Goal: Information Seeking & Learning: Learn about a topic

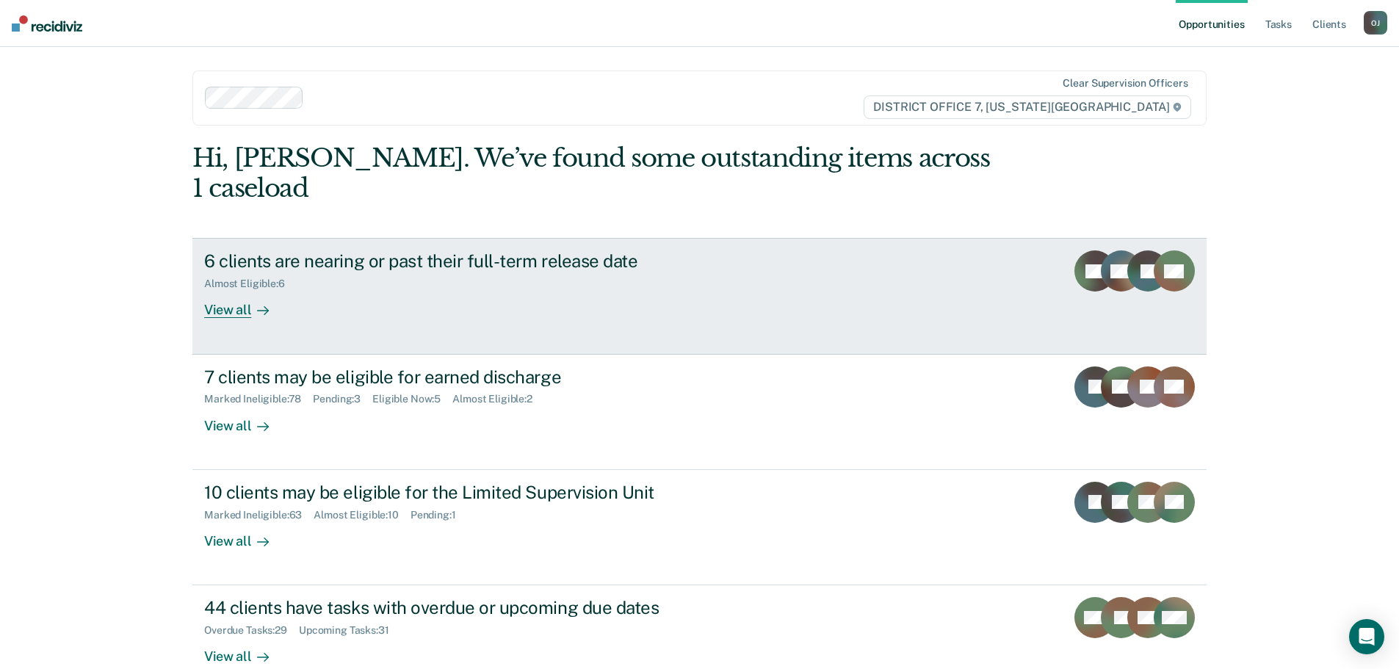
click at [241, 290] on div "View all" at bounding box center [245, 304] width 82 height 29
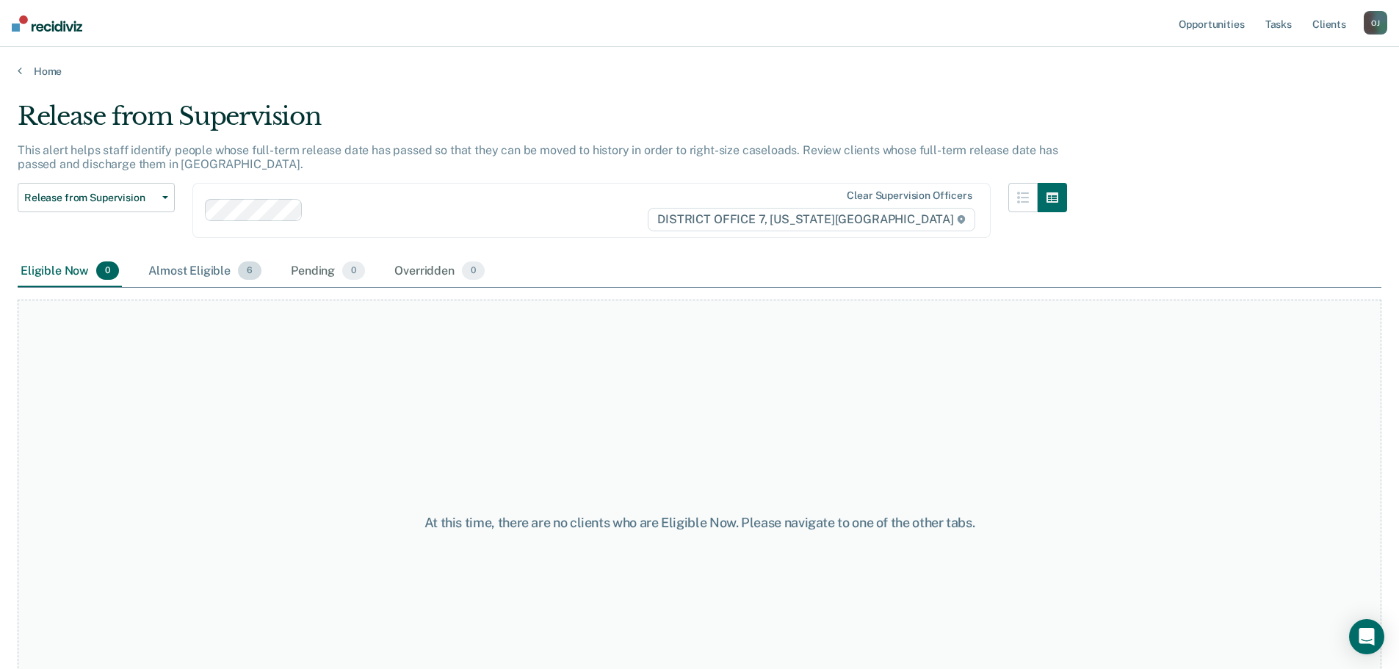
click at [187, 274] on div "Almost Eligible 6" at bounding box center [204, 272] width 119 height 32
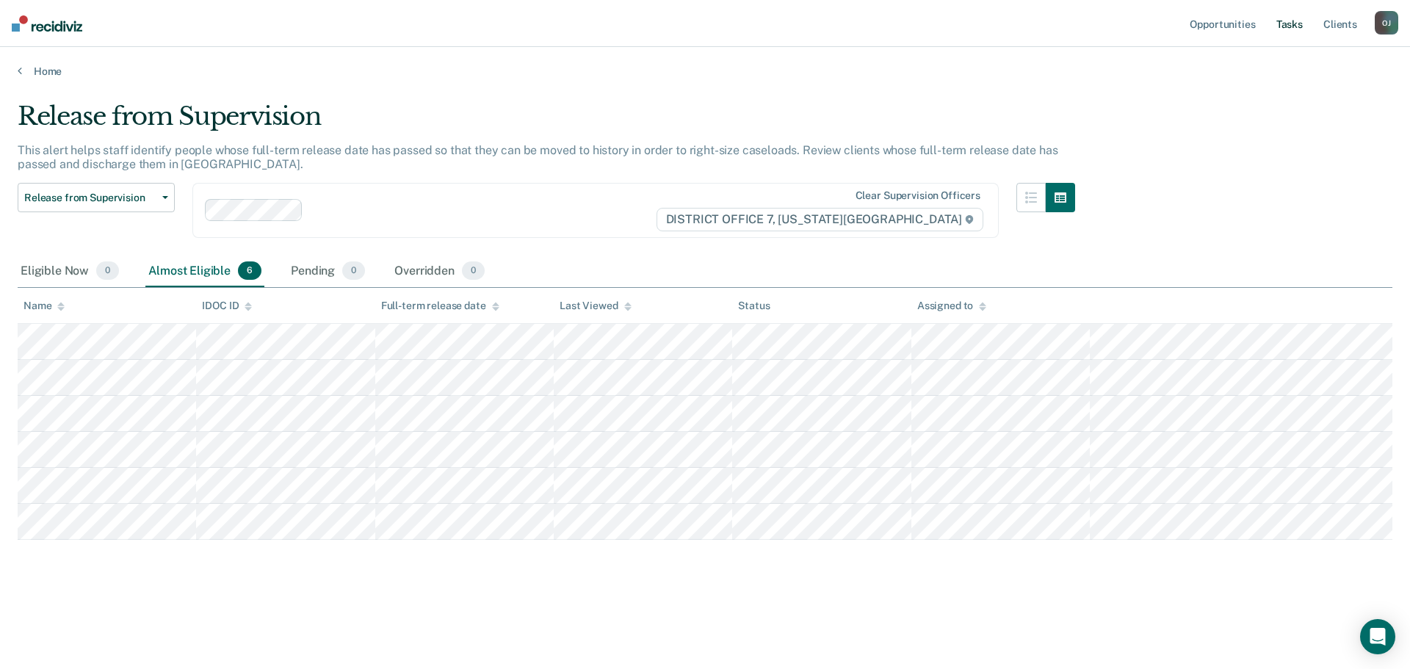
click at [1287, 26] on link "Tasks" at bounding box center [1289, 23] width 32 height 47
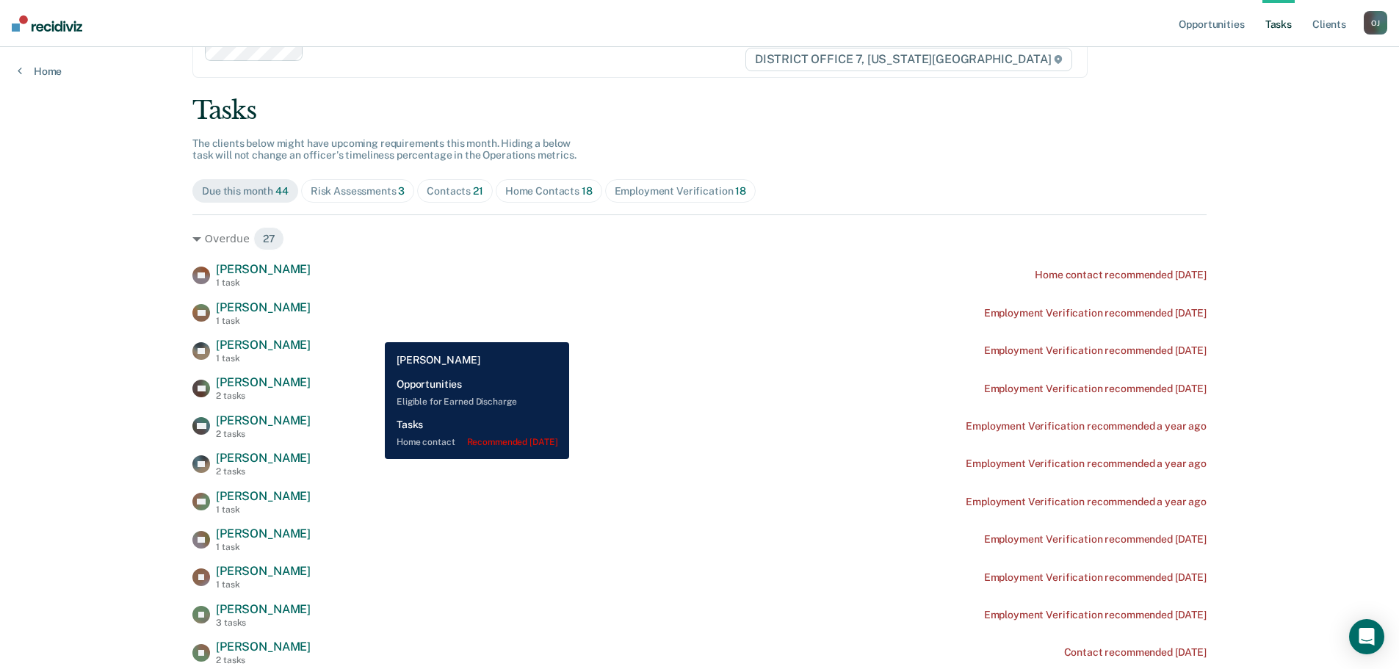
scroll to position [73, 0]
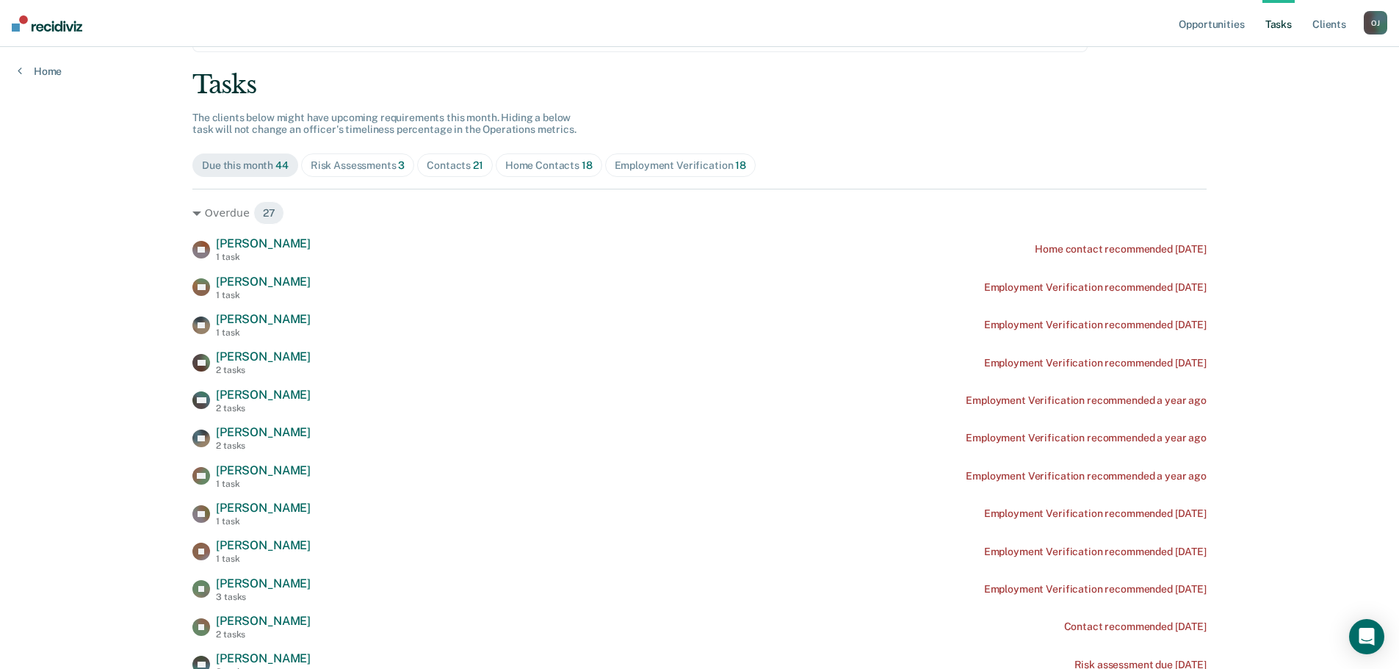
click at [451, 160] on div "Contacts 21" at bounding box center [455, 165] width 57 height 12
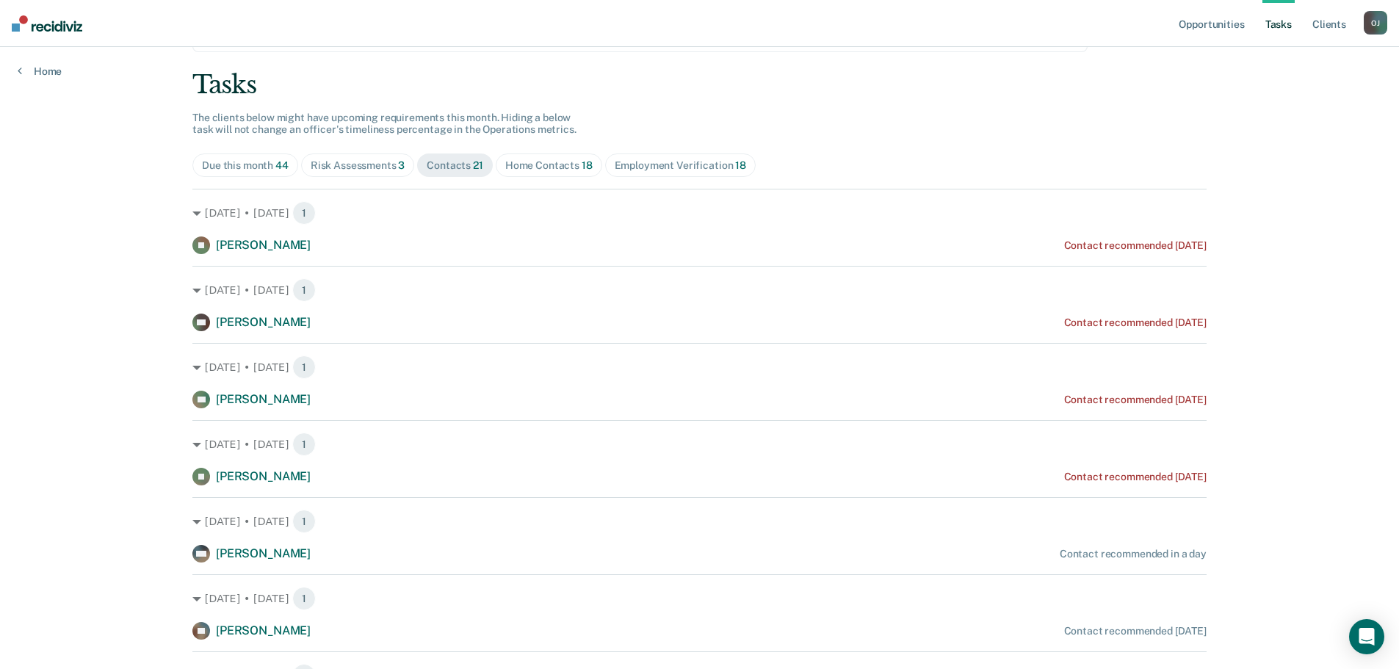
click at [508, 164] on div "Home Contacts 18" at bounding box center [548, 165] width 87 height 12
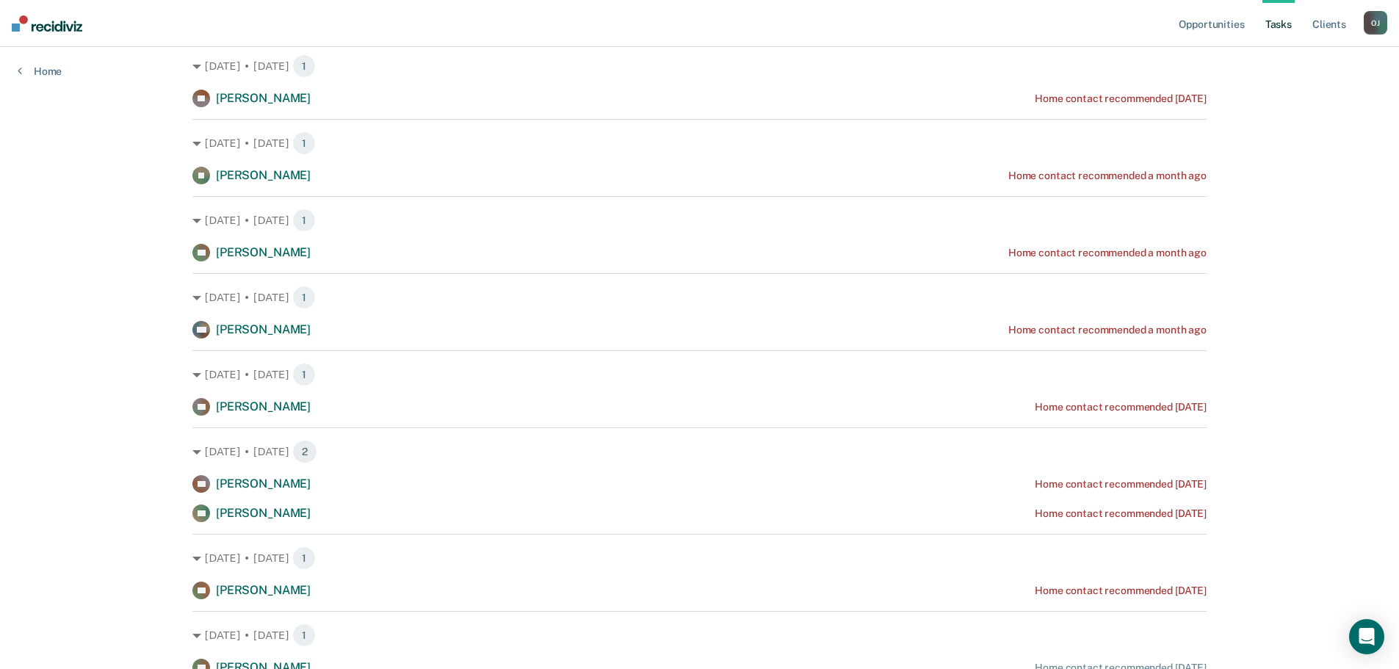
scroll to position [294, 0]
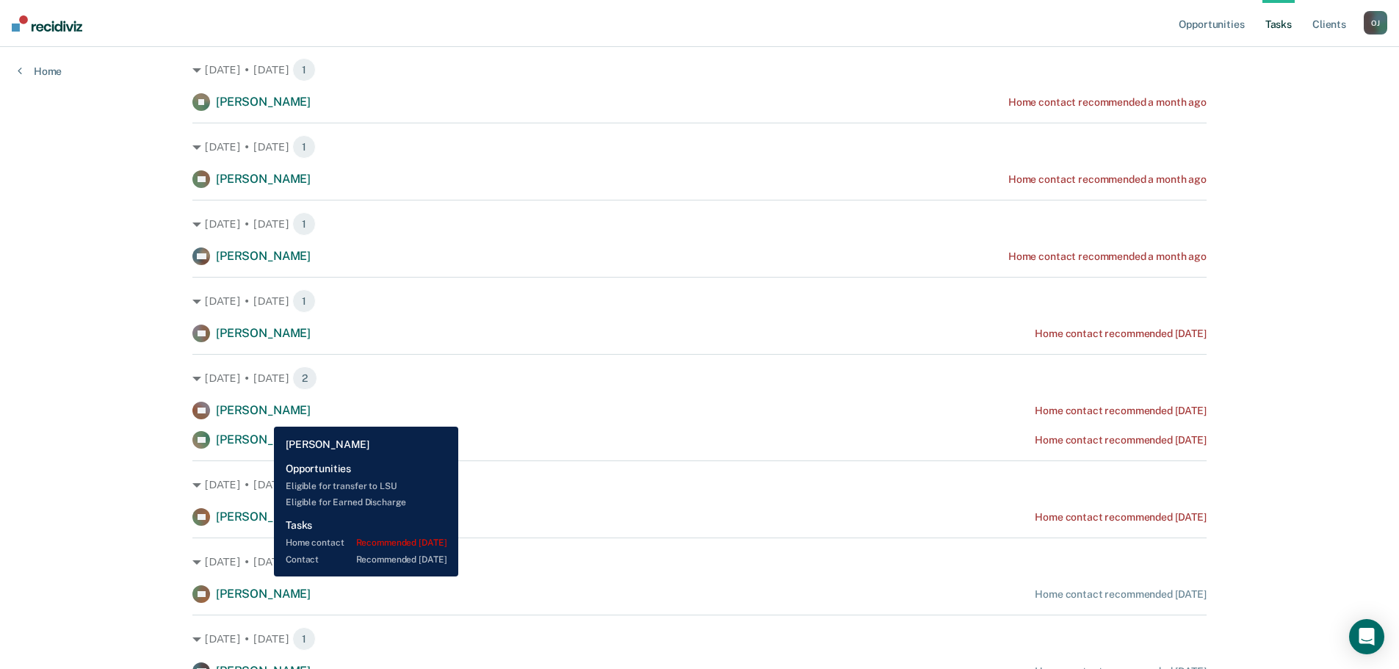
click at [263, 416] on span "[PERSON_NAME]" at bounding box center [263, 410] width 95 height 14
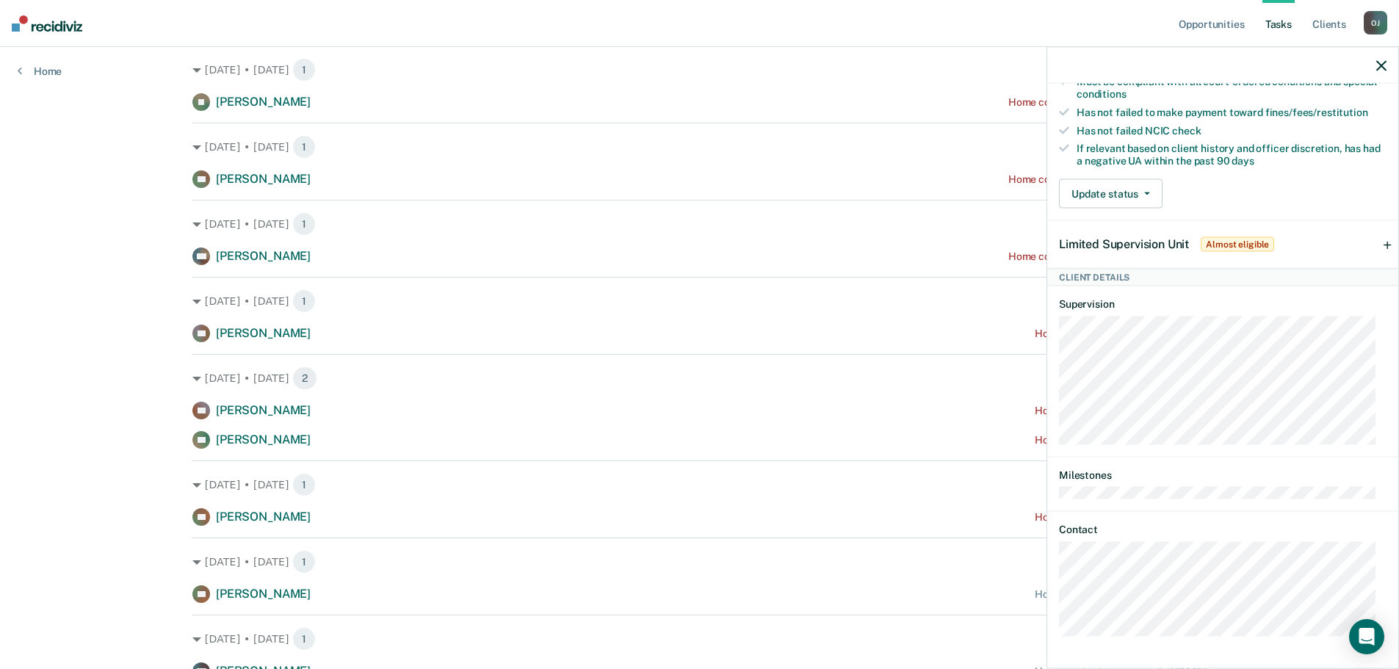
scroll to position [449, 0]
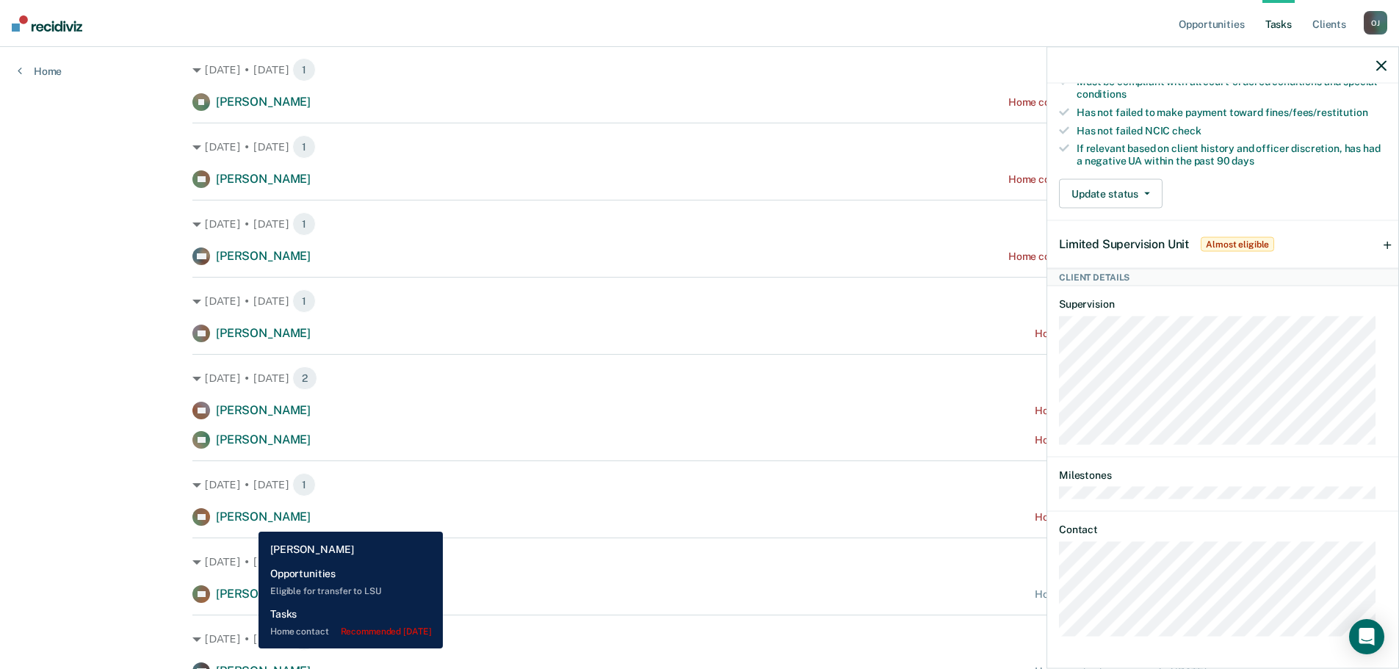
click at [247, 521] on span "[PERSON_NAME]" at bounding box center [263, 517] width 95 height 14
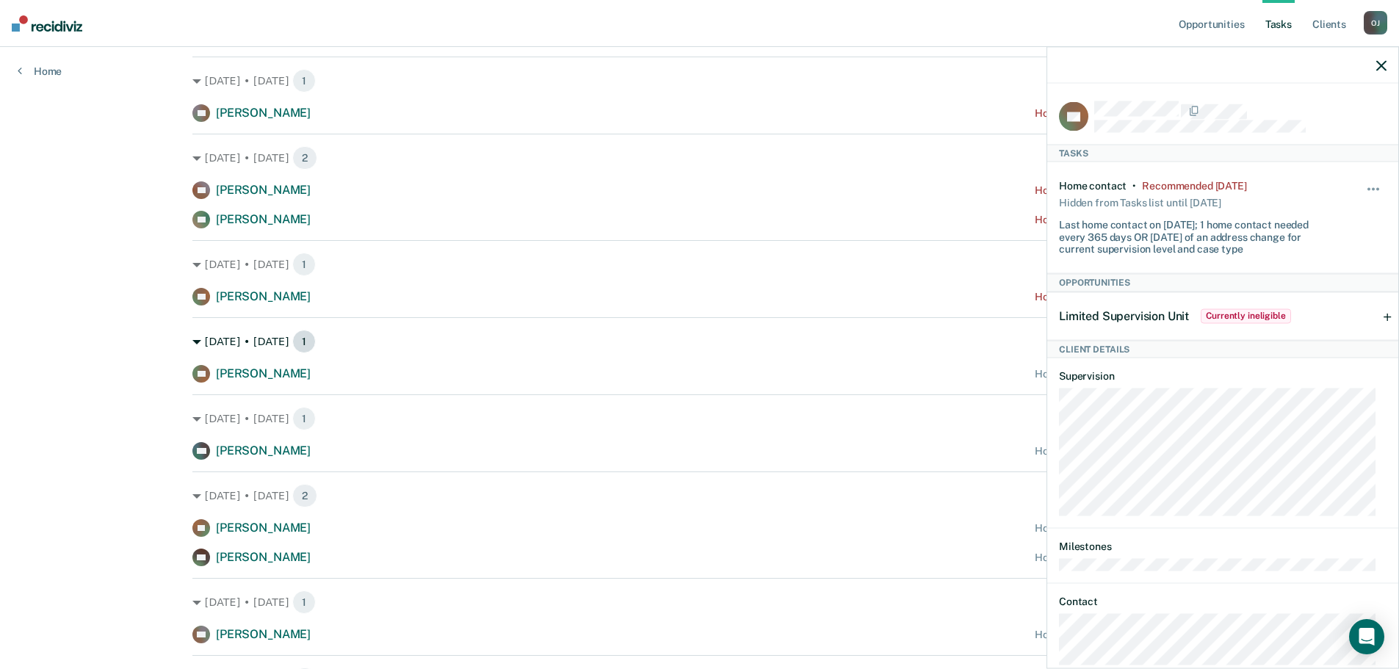
scroll to position [441, 0]
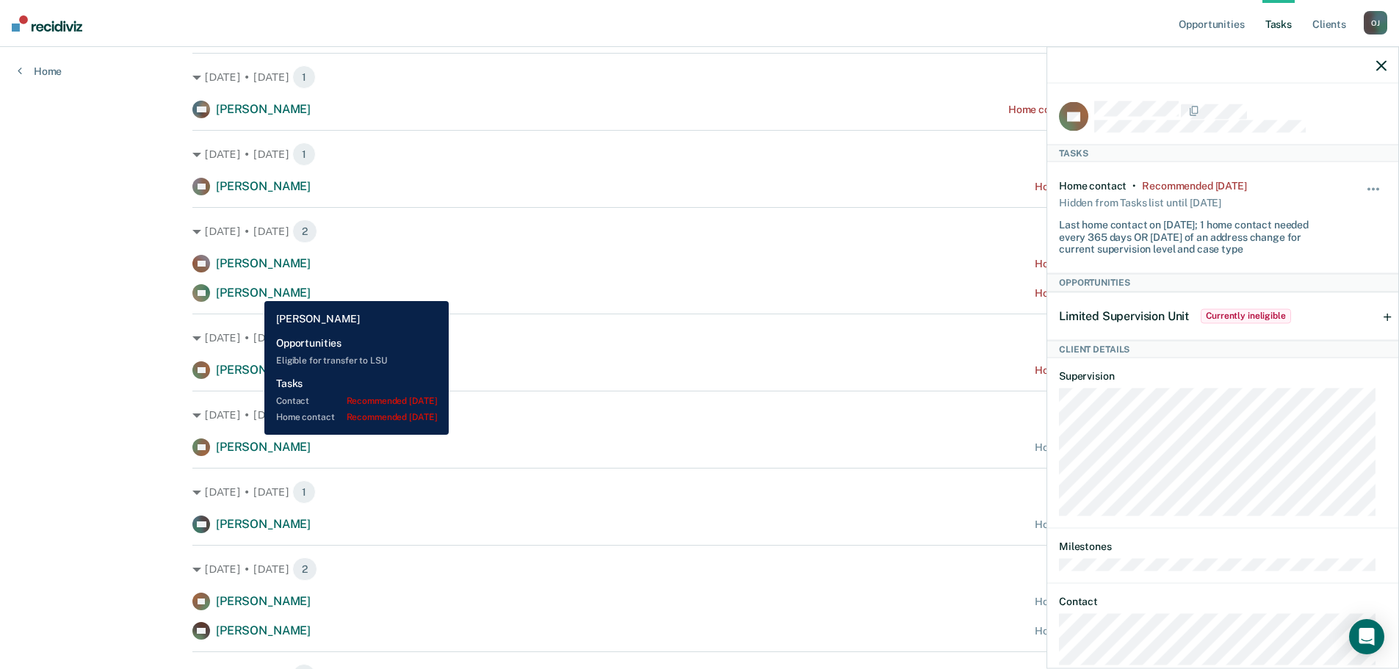
click at [253, 290] on span "[PERSON_NAME]" at bounding box center [263, 293] width 95 height 14
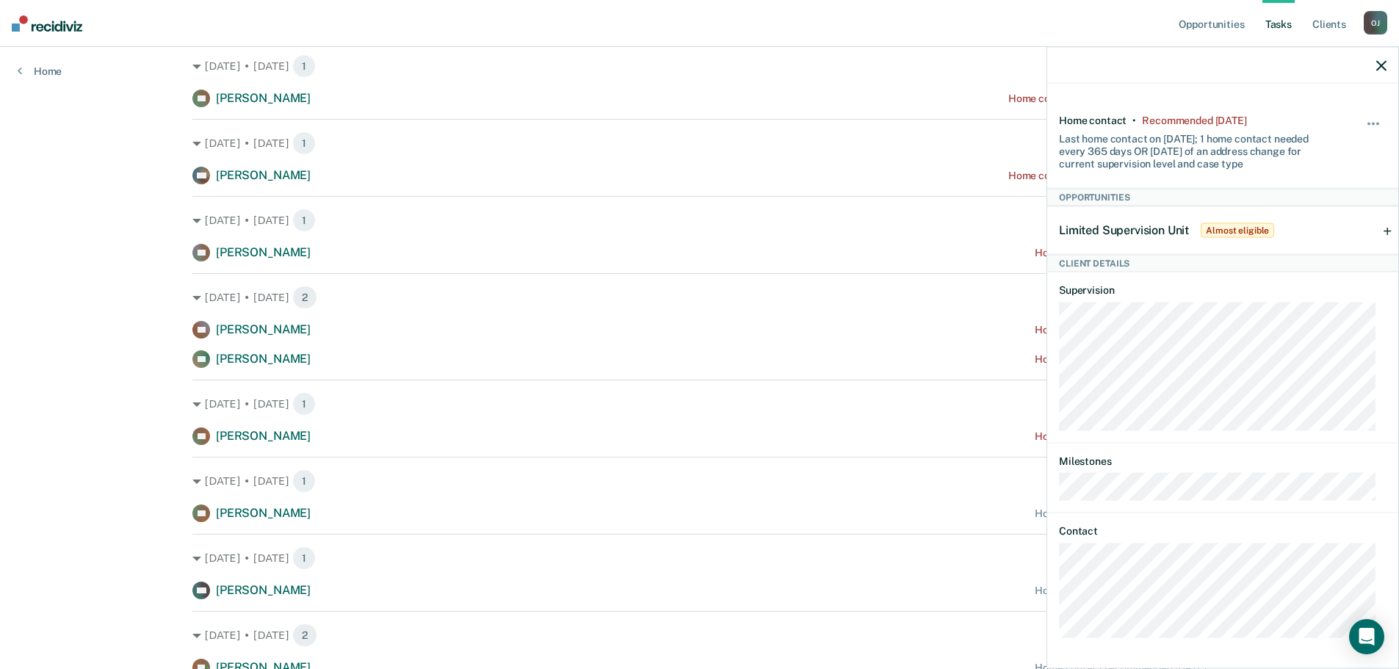
scroll to position [367, 0]
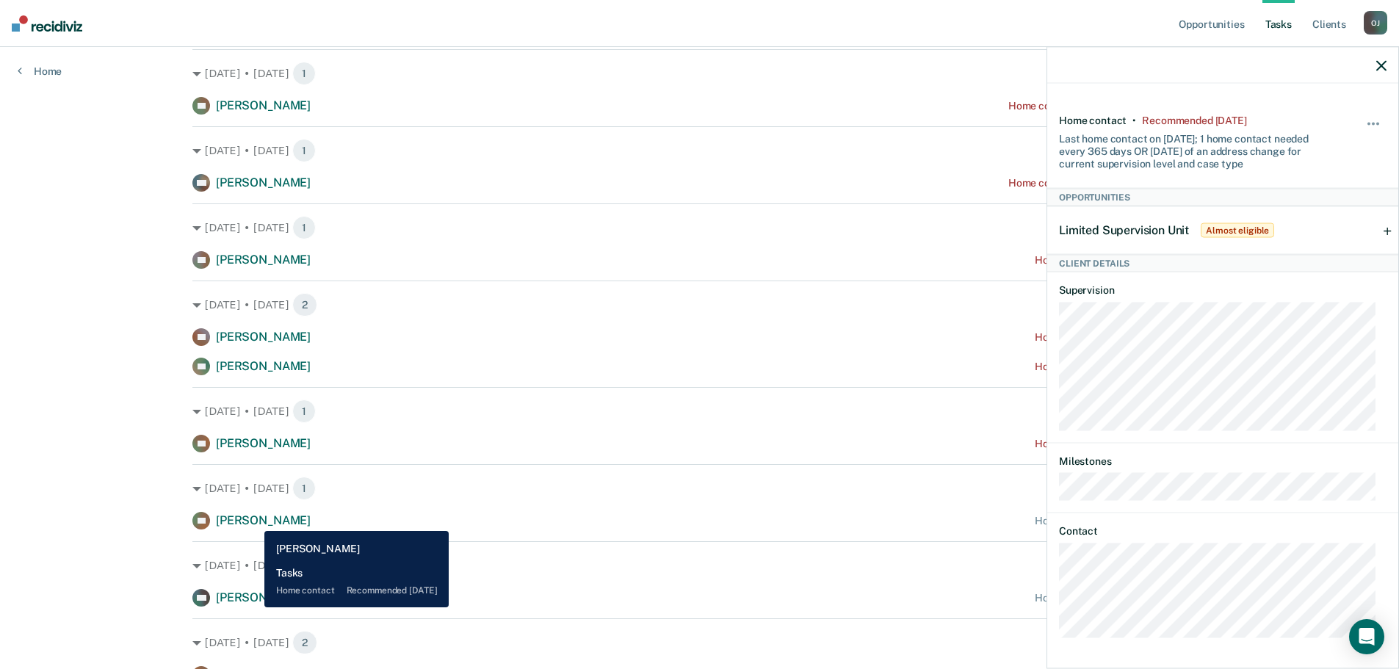
click at [253, 520] on span "[PERSON_NAME]" at bounding box center [263, 520] width 95 height 14
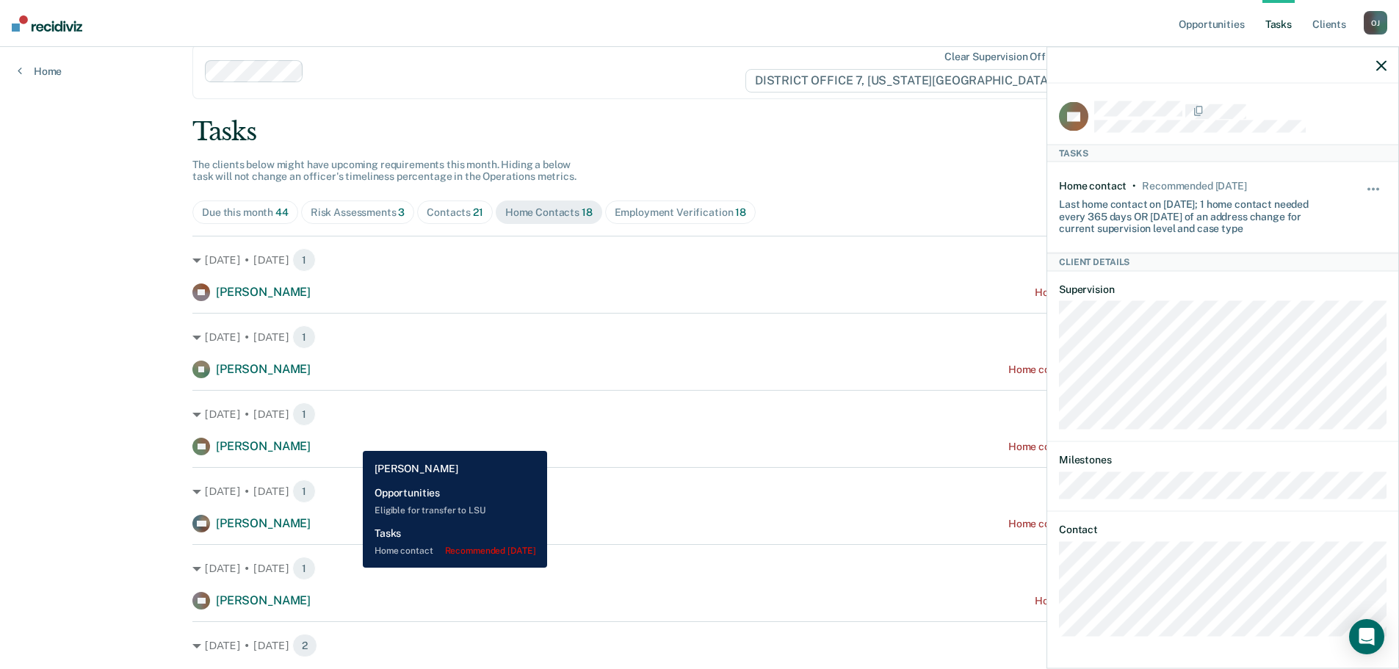
scroll to position [0, 0]
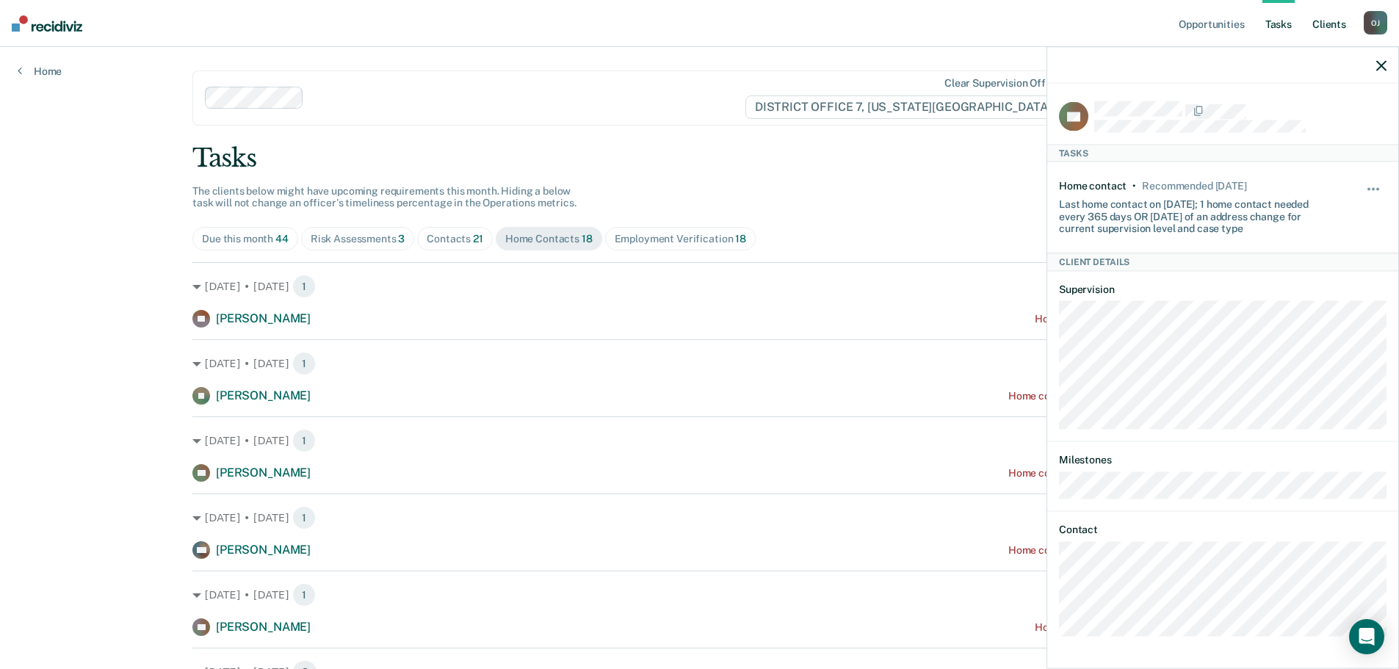
click at [1316, 24] on link "Client s" at bounding box center [1329, 23] width 40 height 47
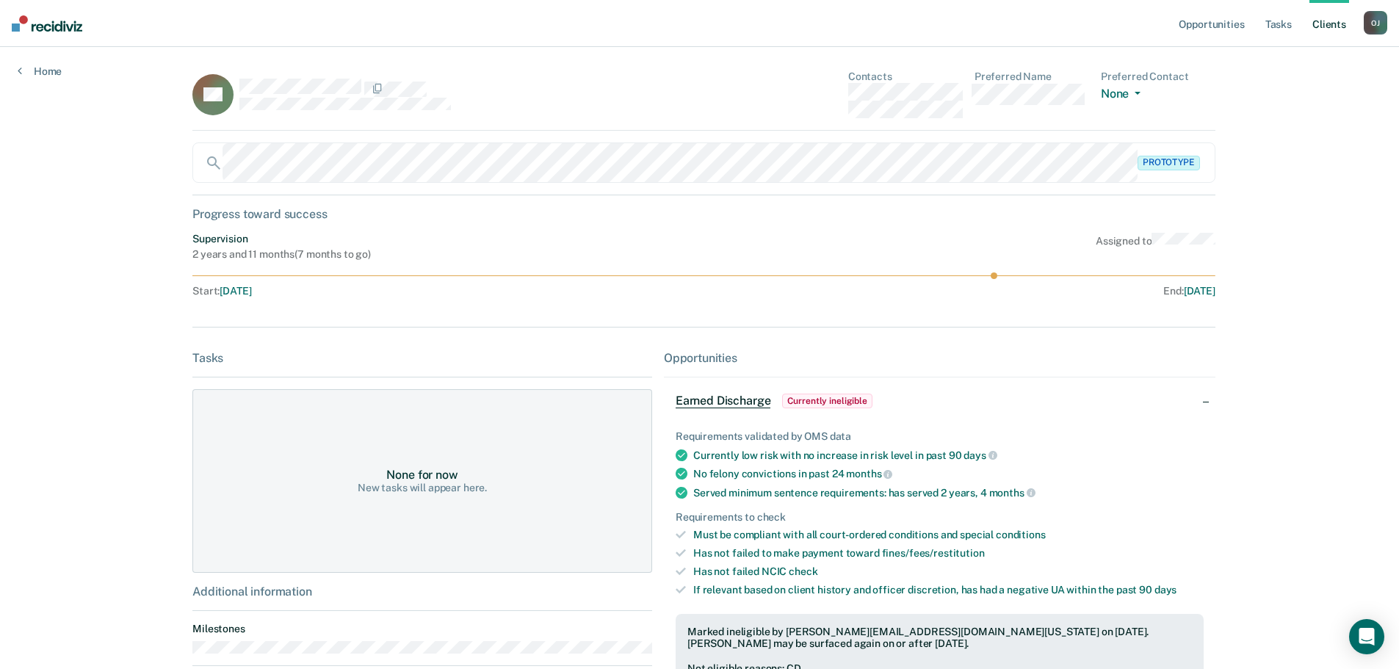
click at [1319, 31] on link "Client s" at bounding box center [1329, 23] width 40 height 47
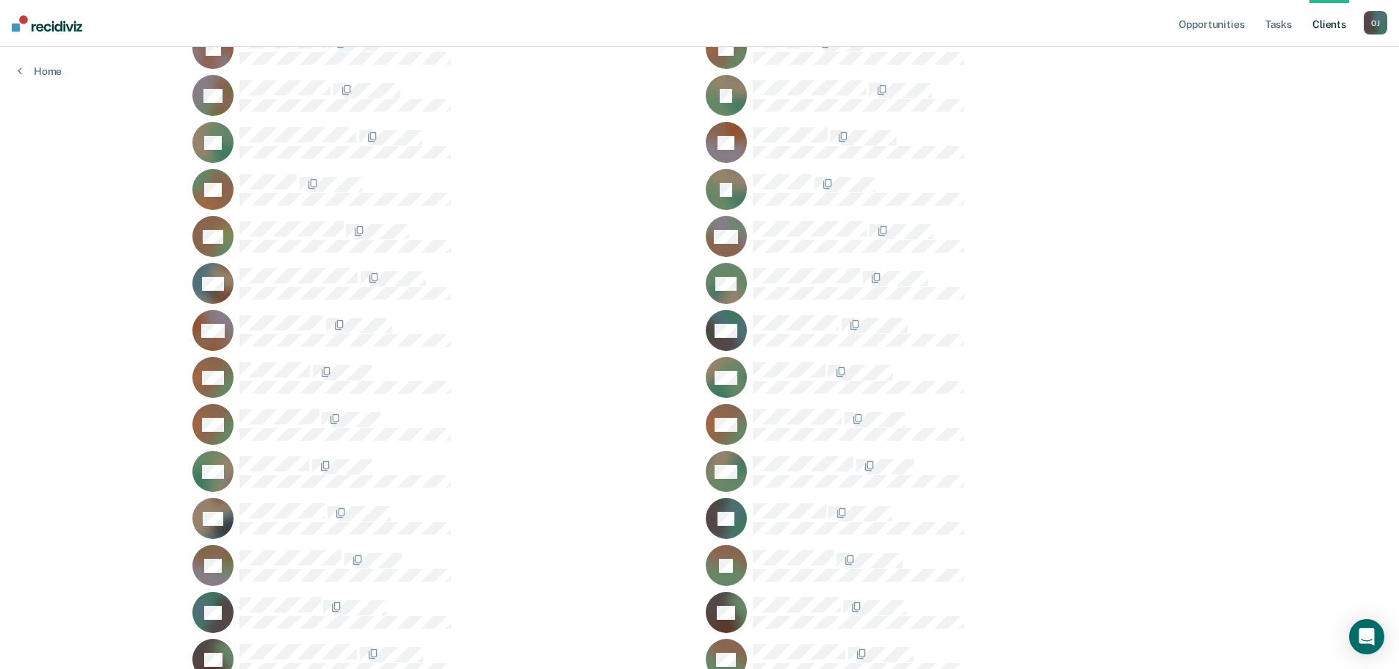
scroll to position [2203, 0]
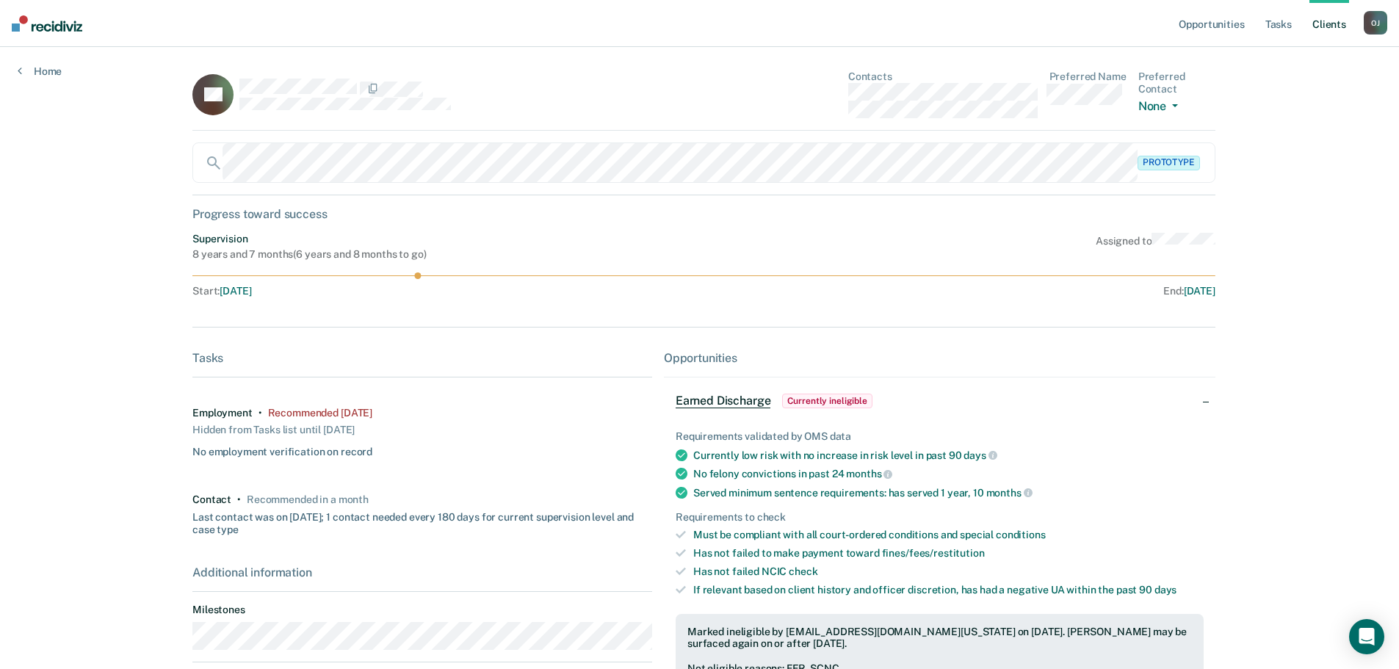
click at [46, 29] on img at bounding box center [47, 23] width 70 height 16
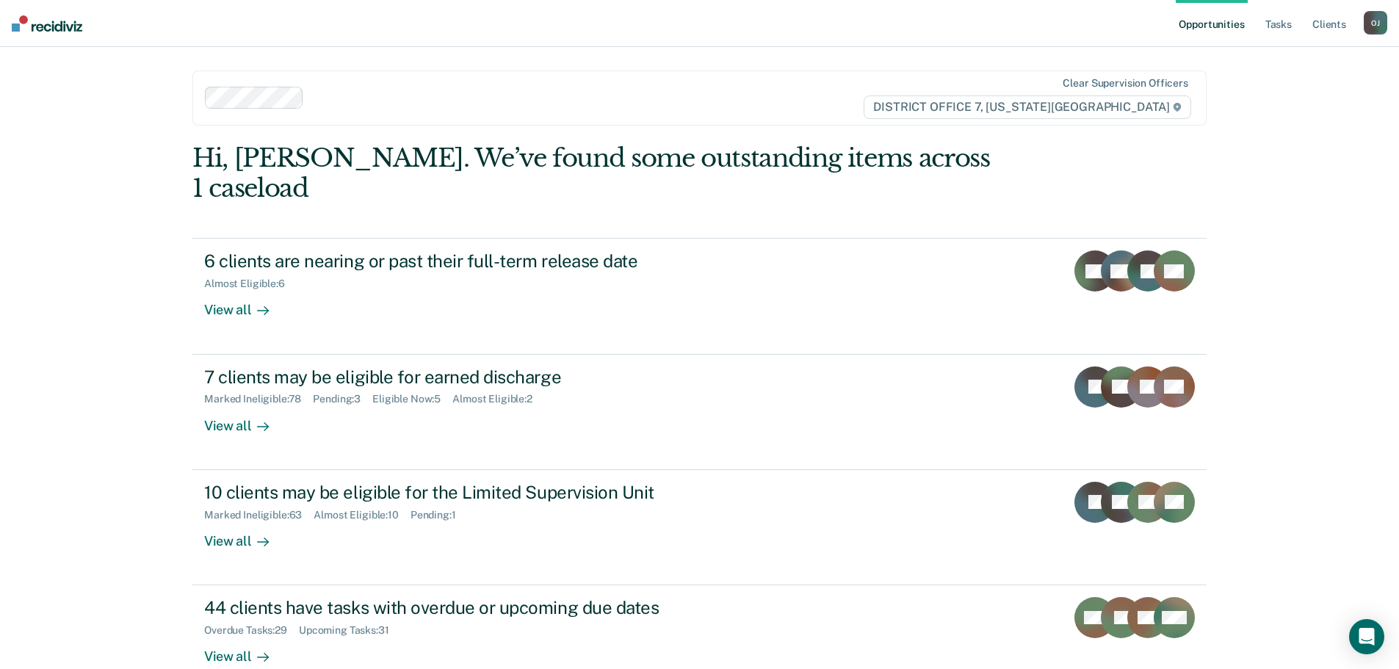
click at [437, 100] on div at bounding box center [586, 98] width 553 height 17
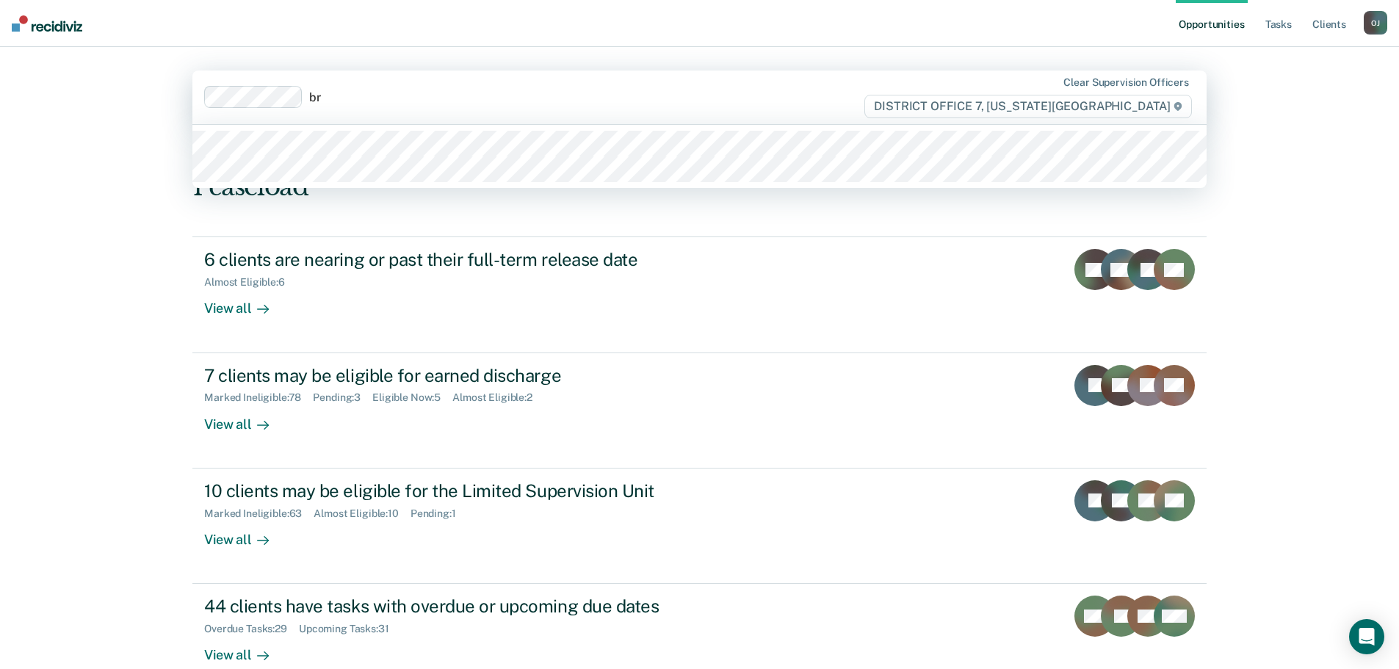
type input "br"
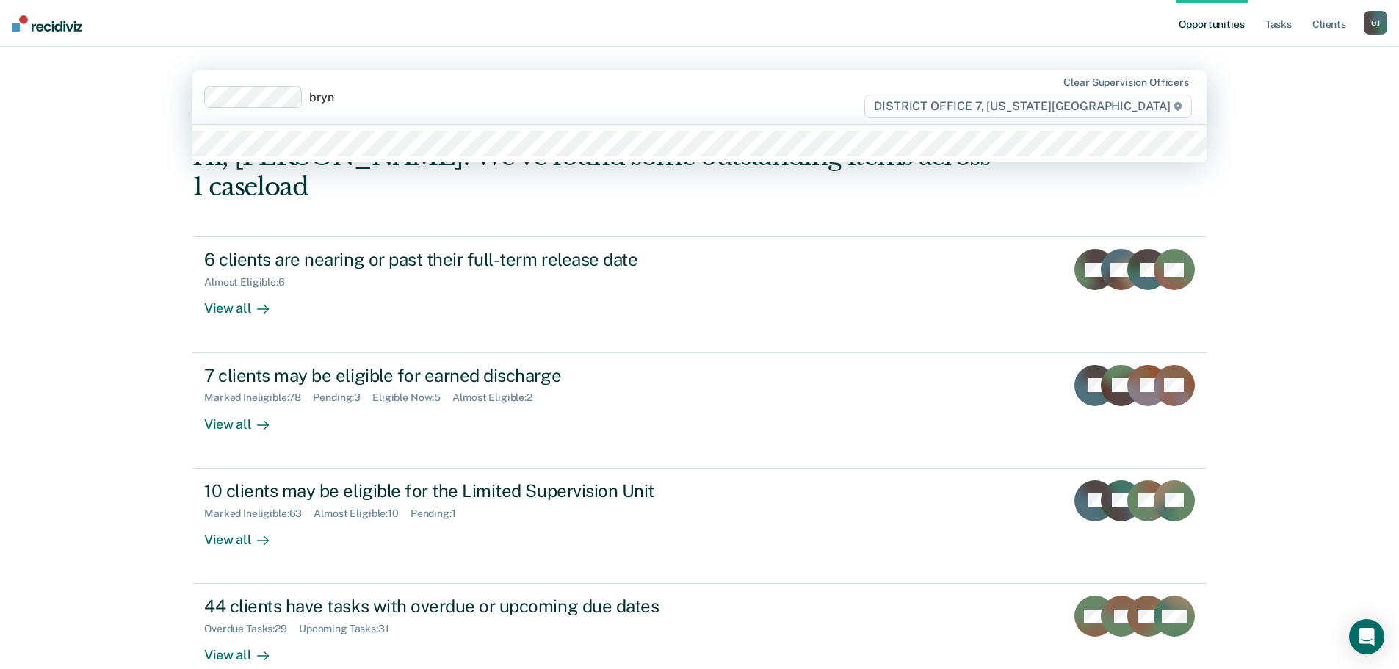
type input "brynn"
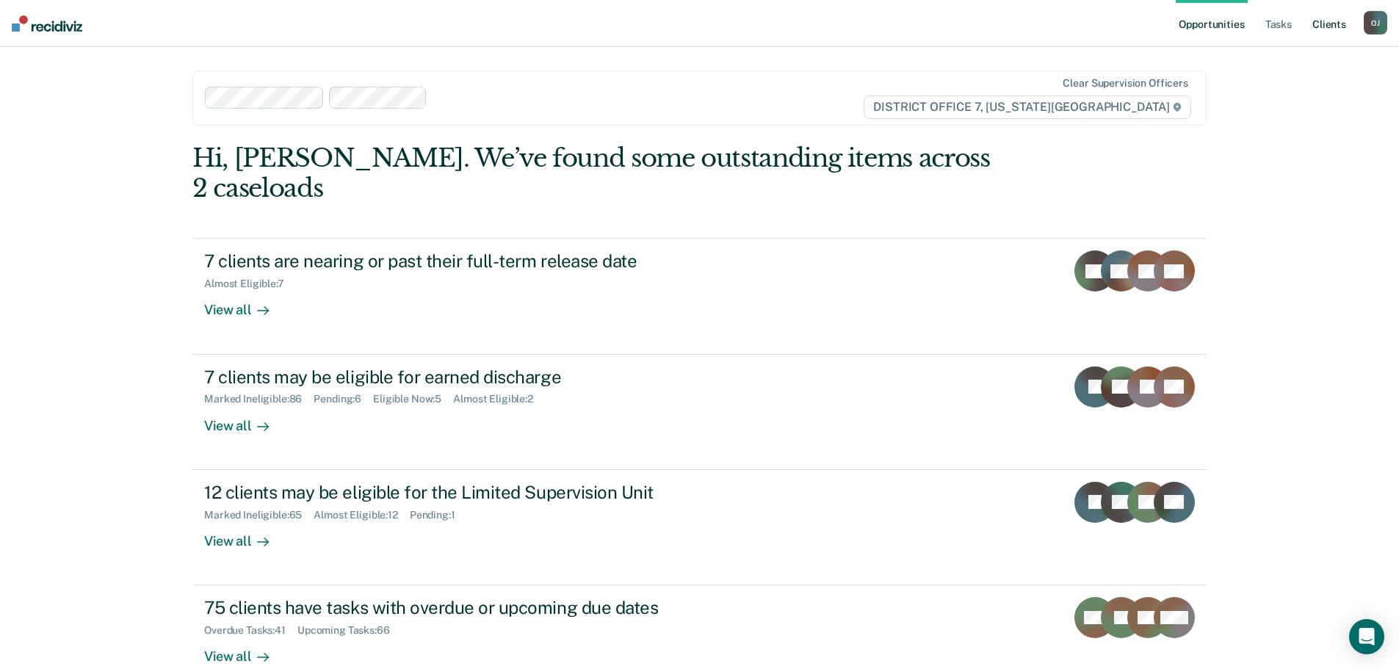
click at [1320, 26] on link "Client s" at bounding box center [1329, 23] width 40 height 47
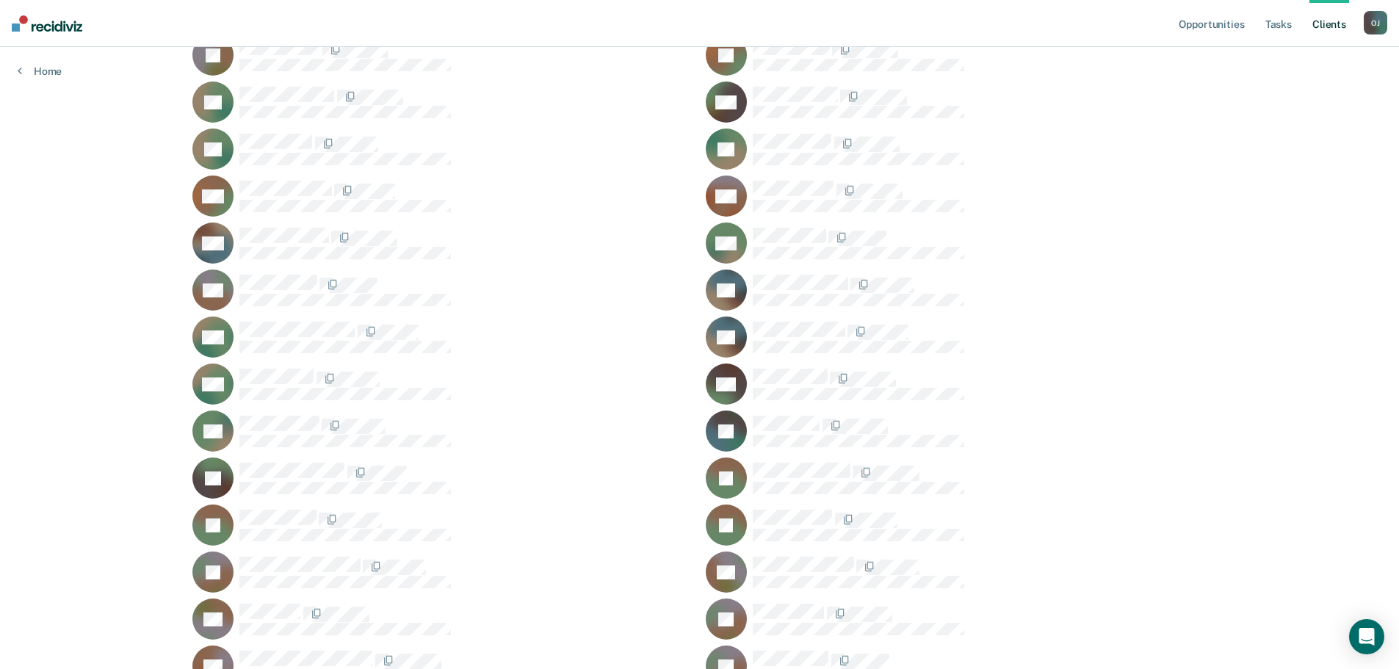
scroll to position [734, 0]
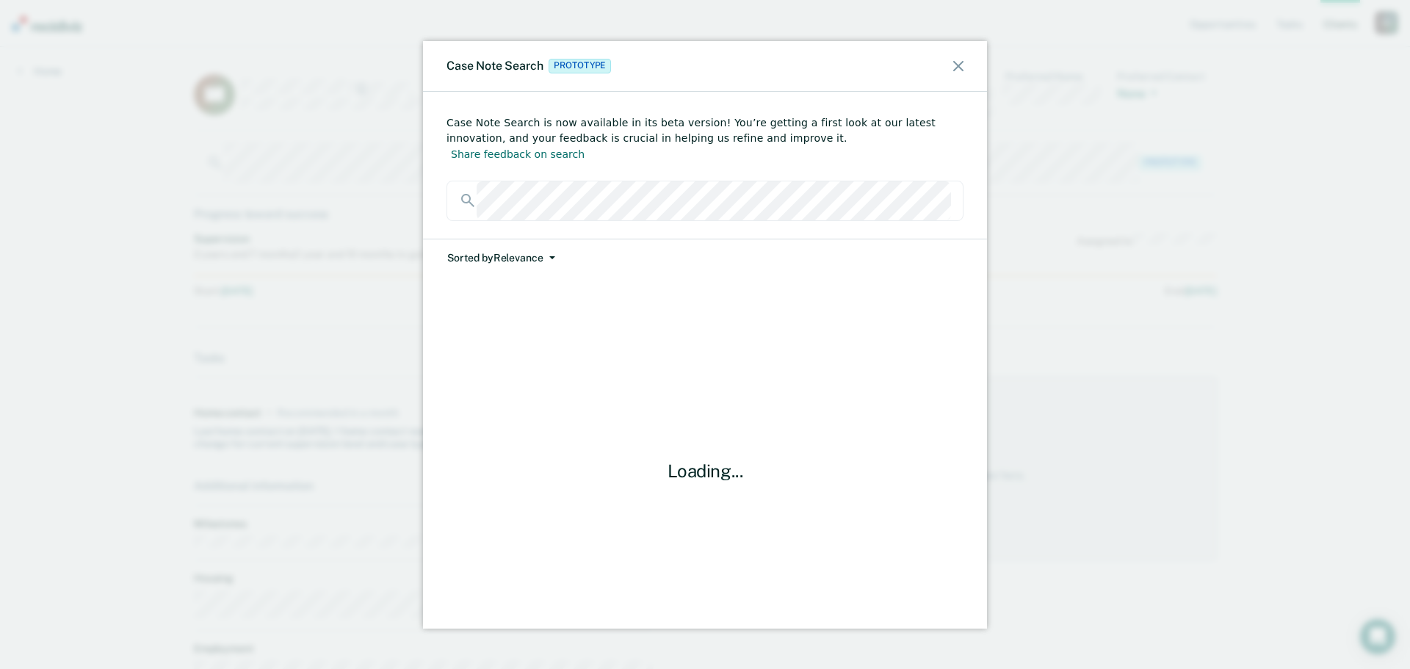
click at [543, 256] on span "button" at bounding box center [549, 257] width 12 height 3
click at [538, 303] on button "Date" at bounding box center [517, 314] width 142 height 23
click at [305, 195] on div "Case Note Search Prototype Case Note Search is now available in its beta versio…" at bounding box center [705, 334] width 1410 height 669
click at [957, 68] on icon at bounding box center [958, 66] width 10 height 10
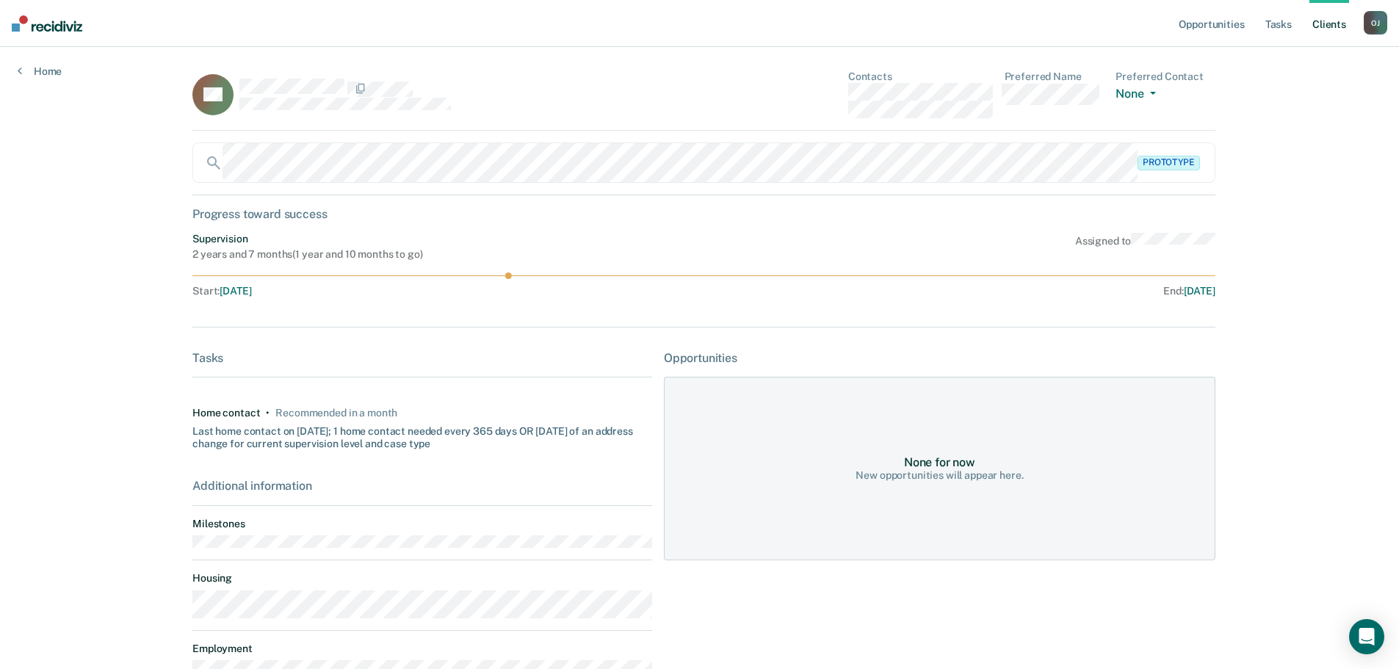
click at [185, 174] on main "AG Contacts Preferred Name Preferred Contact None Call Text Email None Prototyp…" at bounding box center [699, 423] width 1049 height 752
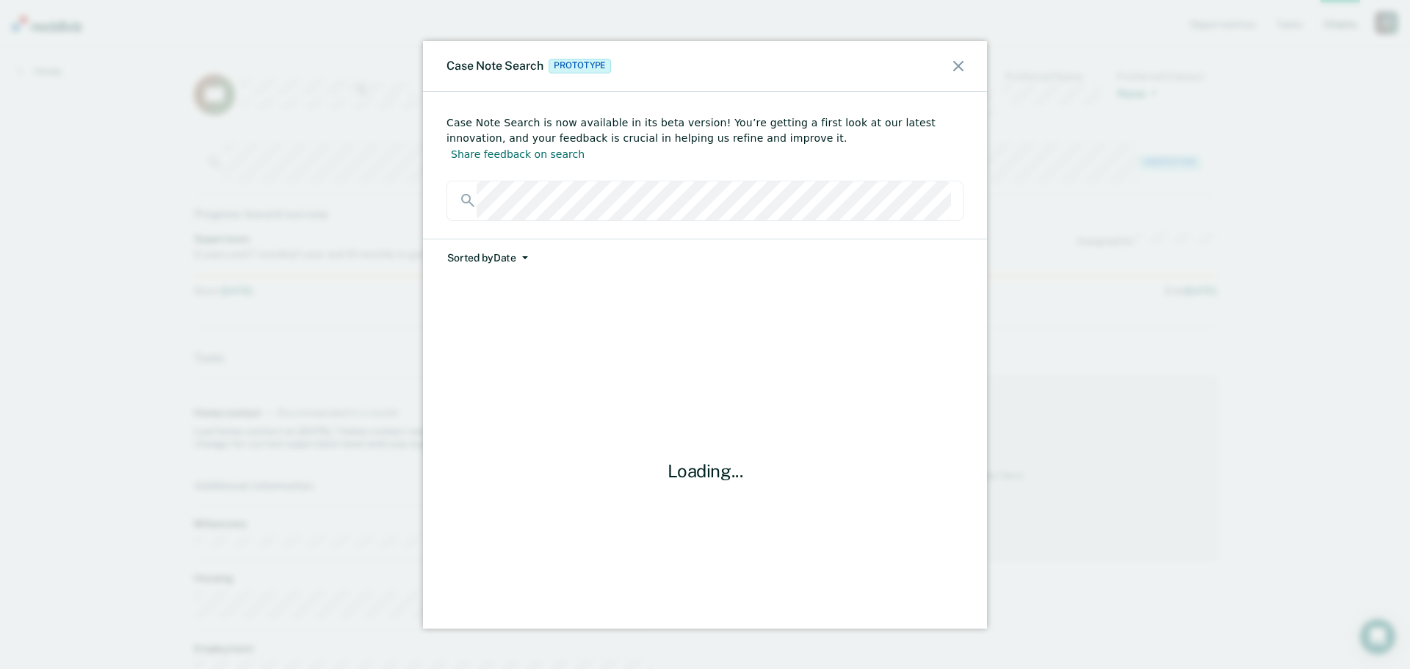
click at [958, 67] on icon at bounding box center [958, 66] width 10 height 10
